Goal: Transaction & Acquisition: Register for event/course

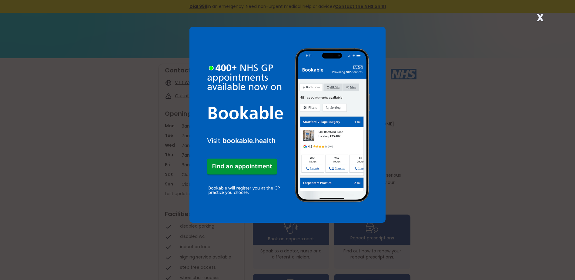
click at [536, 19] on div "X" at bounding box center [540, 20] width 12 height 12
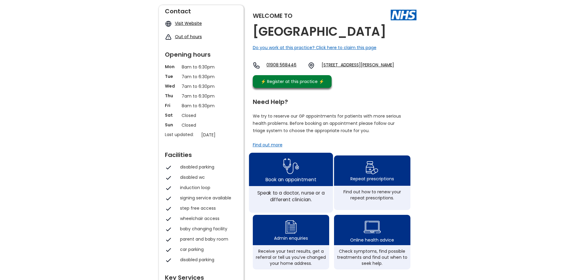
scroll to position [61, 0]
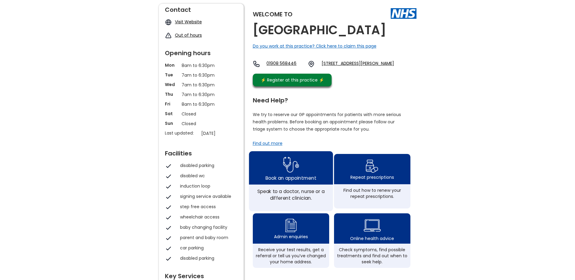
click at [289, 174] on img at bounding box center [291, 165] width 16 height 20
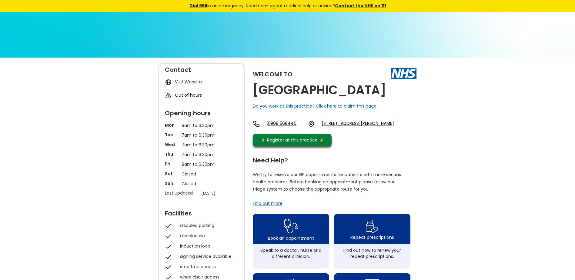
scroll to position [0, 0]
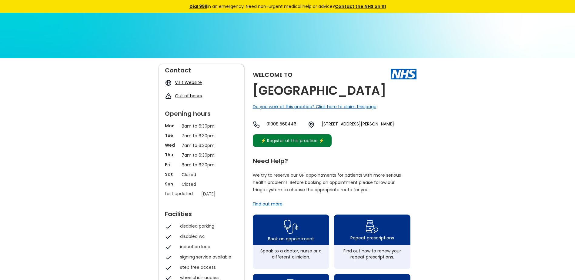
click at [292, 144] on div "⚡️ Register at this practice ⚡️" at bounding box center [293, 140] width 70 height 7
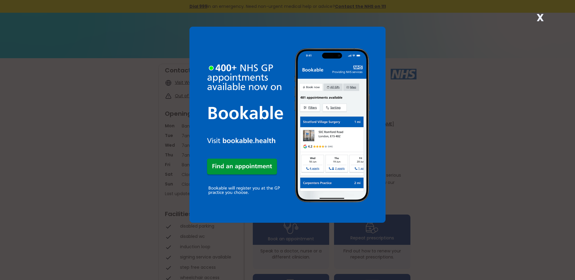
click at [541, 16] on strong "X" at bounding box center [540, 17] width 7 height 15
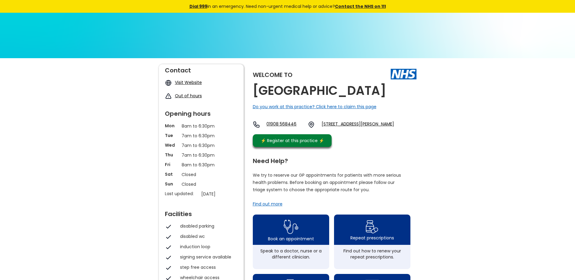
click at [186, 86] on div "Visit Website" at bounding box center [201, 82] width 79 height 7
click at [186, 83] on link "Visit Website" at bounding box center [188, 82] width 27 height 6
